Goal: Find specific page/section: Find specific page/section

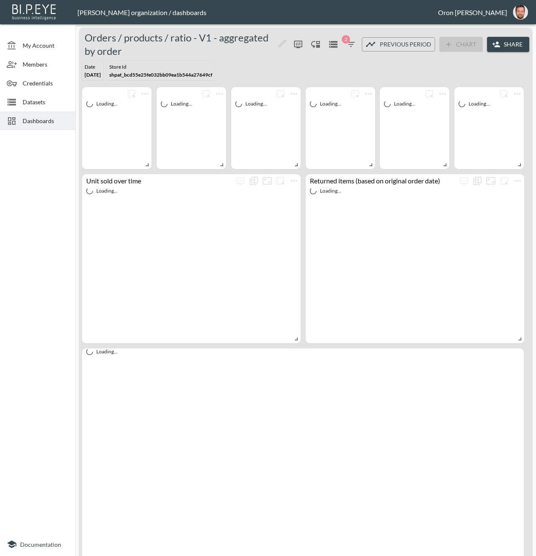
click at [54, 128] on div "Dashboards" at bounding box center [37, 120] width 75 height 19
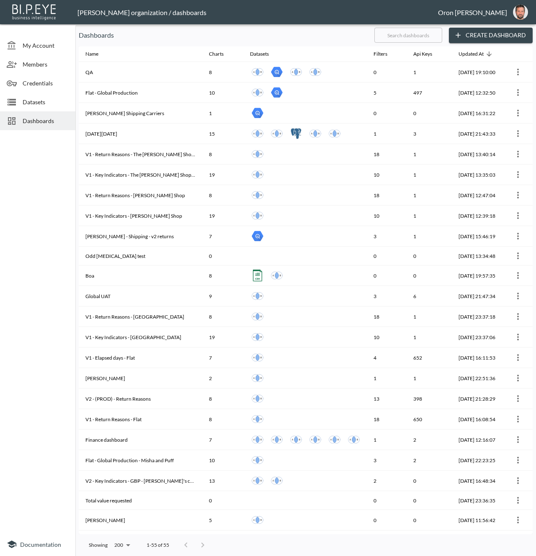
click at [395, 37] on input "text" at bounding box center [409, 35] width 68 height 21
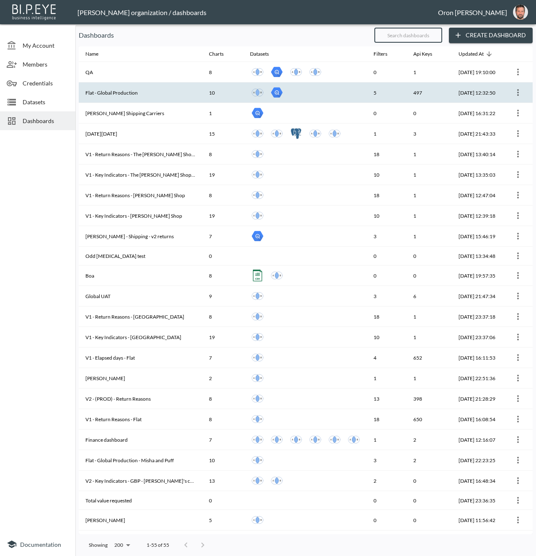
click at [336, 96] on div at bounding box center [305, 92] width 110 height 15
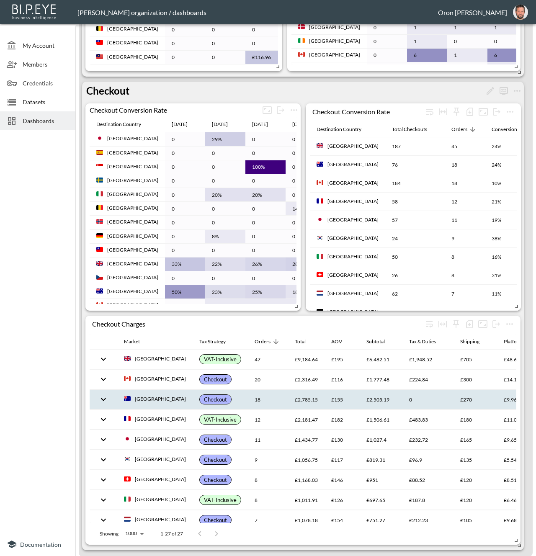
scroll to position [0, 41]
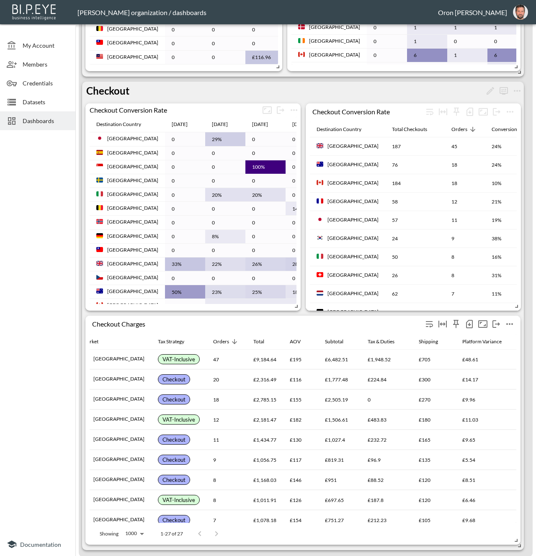
click at [455, 320] on icon "Sticky left columns: 0" at bounding box center [456, 324] width 6 height 8
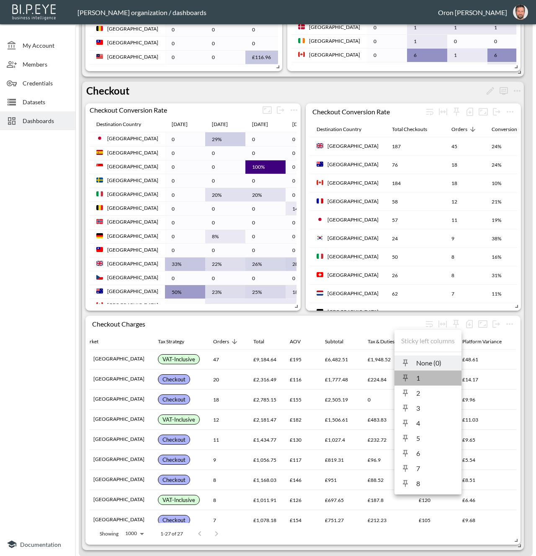
click at [418, 375] on span "1" at bounding box center [435, 378] width 39 height 10
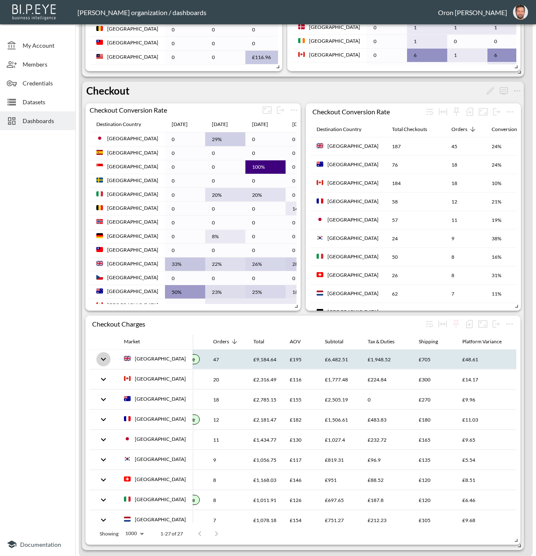
click at [104, 362] on icon "expand row" at bounding box center [103, 359] width 10 height 10
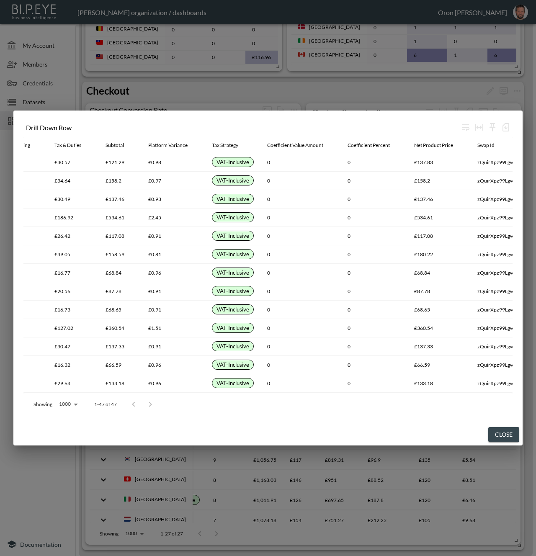
scroll to position [0, 0]
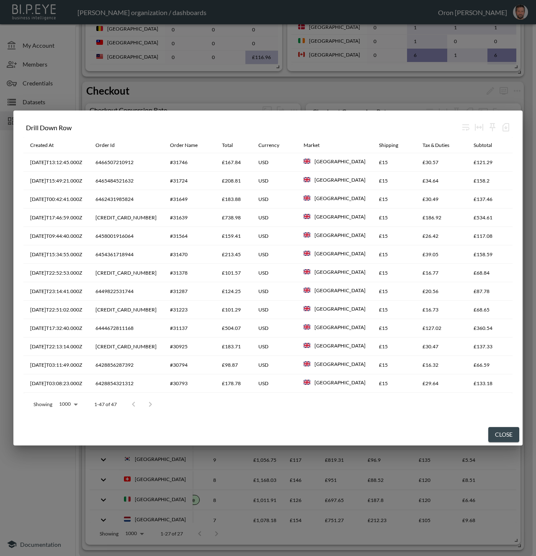
click at [507, 430] on button "Close" at bounding box center [503, 434] width 31 height 15
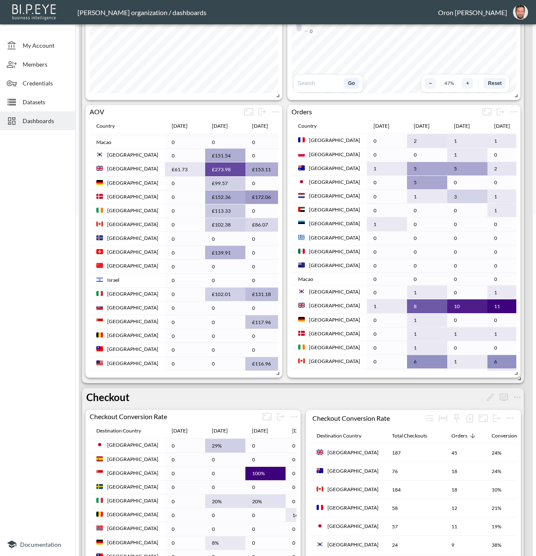
scroll to position [648, 0]
